Goal: Find specific fact

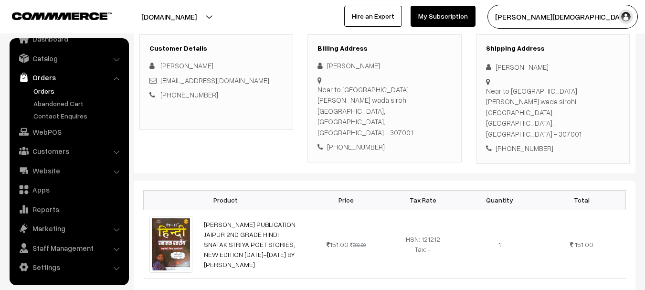
scroll to position [58, 0]
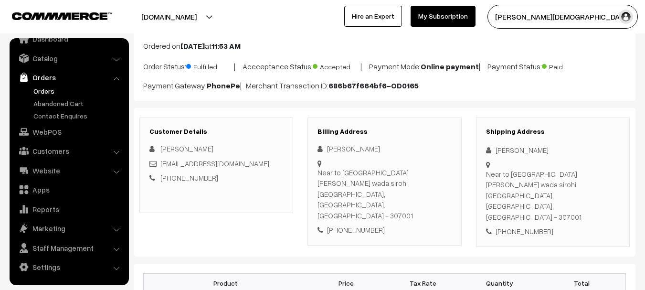
click at [511, 152] on div "[PERSON_NAME]" at bounding box center [553, 150] width 134 height 11
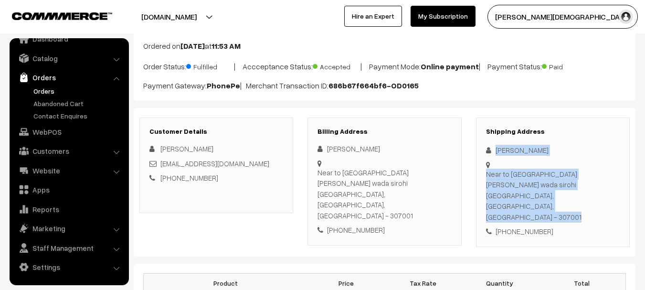
drag, startPoint x: 511, startPoint y: 152, endPoint x: 531, endPoint y: 160, distance: 21.4
click at [531, 160] on div "Shipping Address [PERSON_NAME] Near to [GEOGRAPHIC_DATA] [PERSON_NAME] wada sir…" at bounding box center [553, 181] width 154 height 129
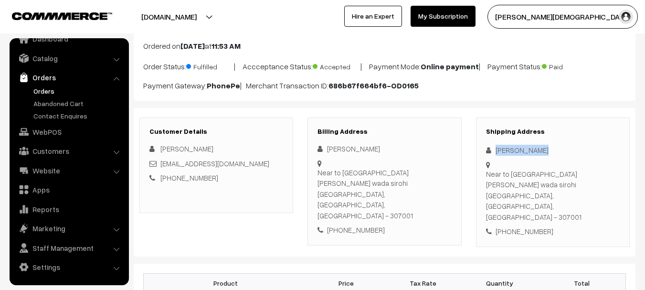
click at [531, 143] on div "Shipping Address [PERSON_NAME] Near to [GEOGRAPHIC_DATA] [PERSON_NAME] wada sir…" at bounding box center [553, 181] width 154 height 129
copy div "[PERSON_NAME]"
click at [487, 178] on div "Near to [GEOGRAPHIC_DATA] [PERSON_NAME] wada sirohi Sirohi, [GEOGRAPHIC_DATA], …" at bounding box center [553, 195] width 134 height 54
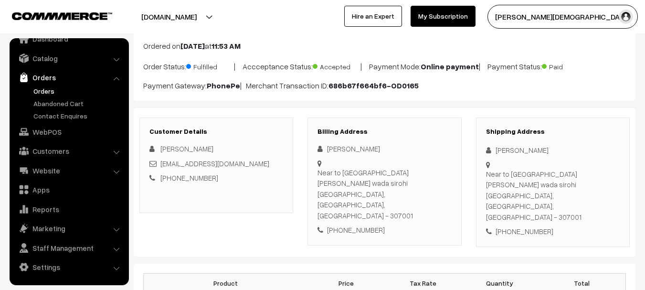
drag, startPoint x: 487, startPoint y: 178, endPoint x: 506, endPoint y: 195, distance: 24.7
click at [506, 195] on div "Near to [GEOGRAPHIC_DATA] [PERSON_NAME] wada sirohi Sirohi, [GEOGRAPHIC_DATA], …" at bounding box center [553, 195] width 134 height 54
copy div "Near to [GEOGRAPHIC_DATA] [PERSON_NAME] wada sirohi Sirohi, [GEOGRAPHIC_DATA], …"
click at [514, 226] on div "[PHONE_NUMBER]" at bounding box center [553, 231] width 134 height 11
click at [515, 226] on div "[PHONE_NUMBER]" at bounding box center [553, 231] width 134 height 11
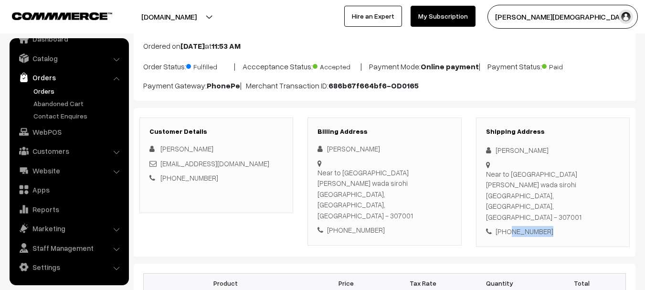
copy div "9079003725"
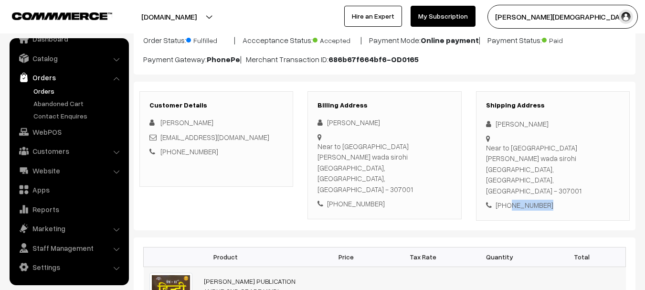
scroll to position [153, 0]
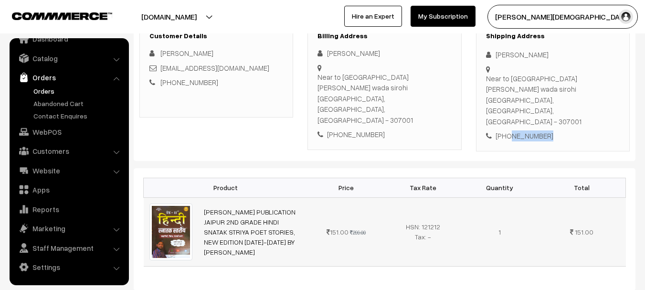
click at [187, 210] on img at bounding box center [170, 231] width 43 height 57
click at [182, 214] on img at bounding box center [170, 231] width 43 height 57
